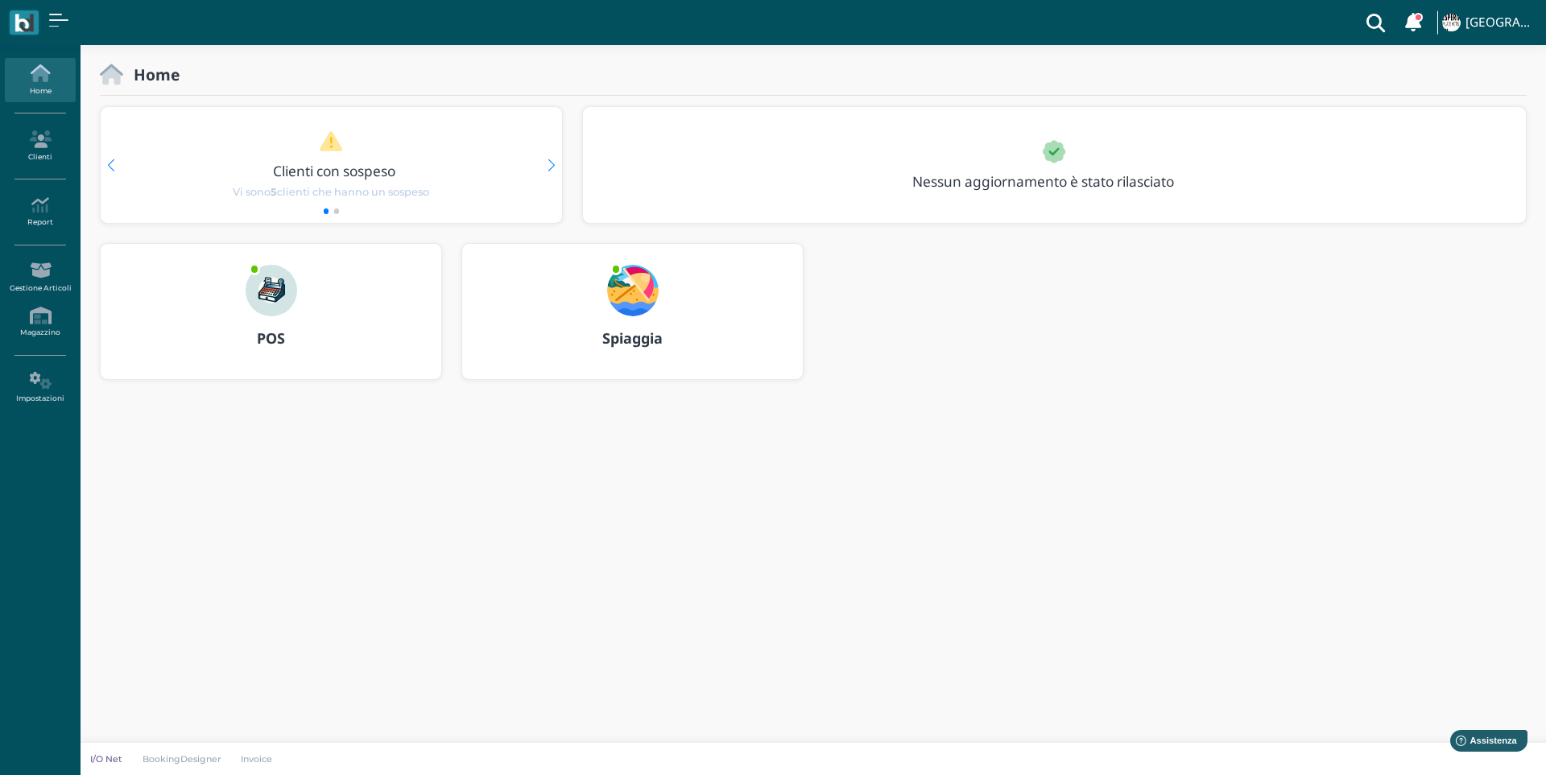
click at [629, 312] on img at bounding box center [633, 291] width 52 height 52
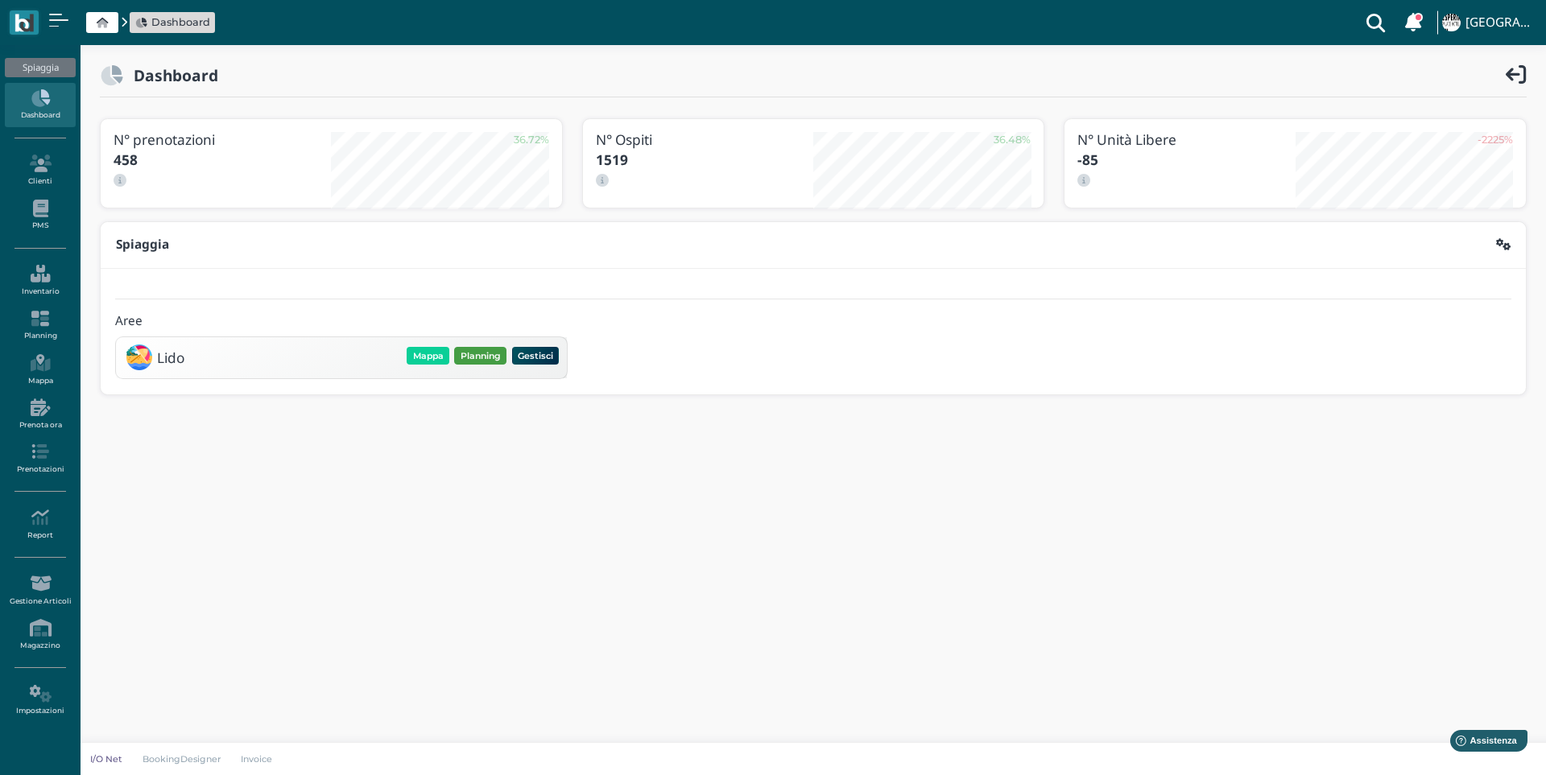
drag, startPoint x: 471, startPoint y: 355, endPoint x: 237, endPoint y: 390, distance: 236.9
click at [471, 354] on button "Planning" at bounding box center [480, 356] width 52 height 18
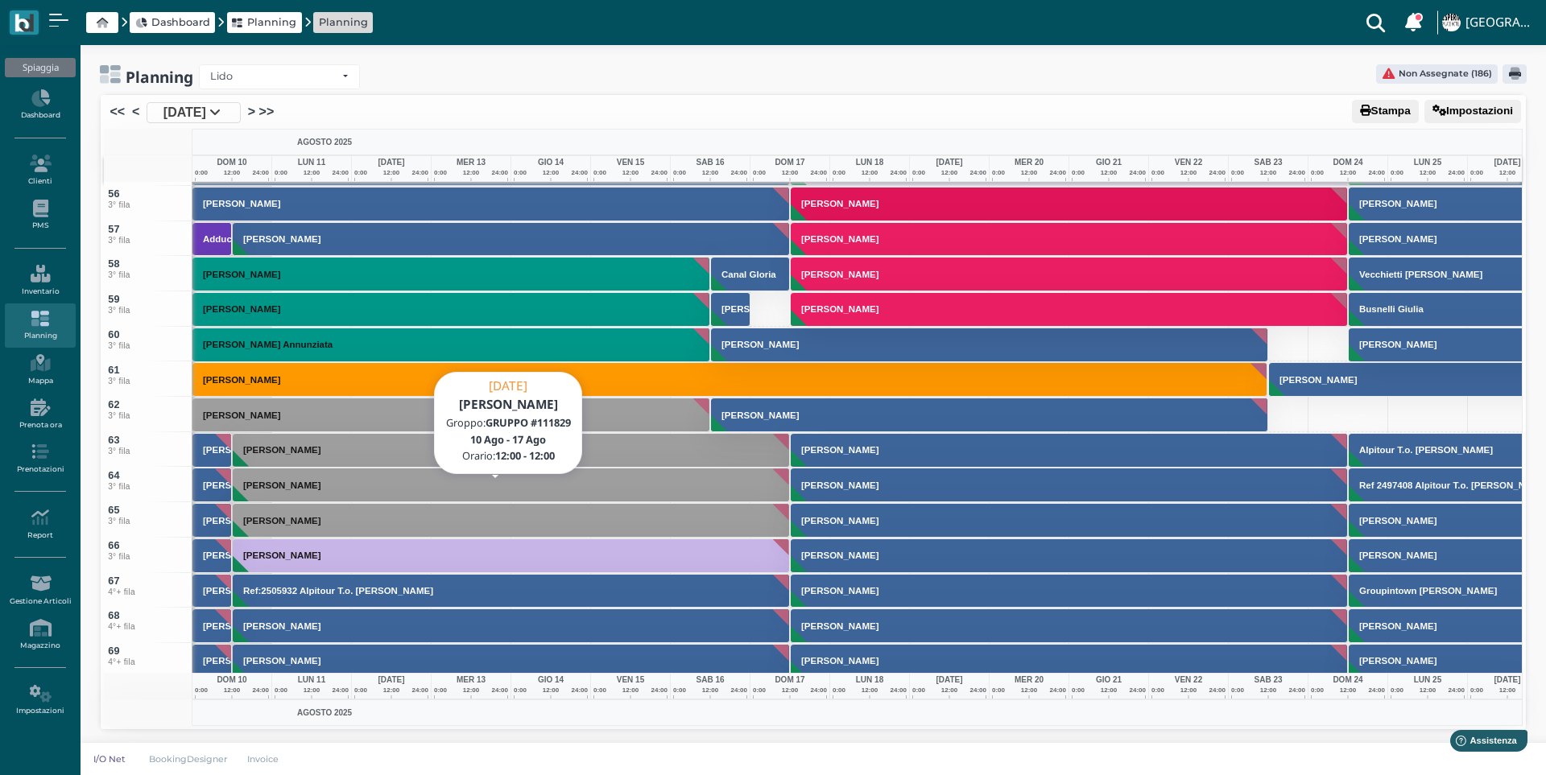
scroll to position [1932, 0]
